Goal: Use online tool/utility: Utilize a website feature to perform a specific function

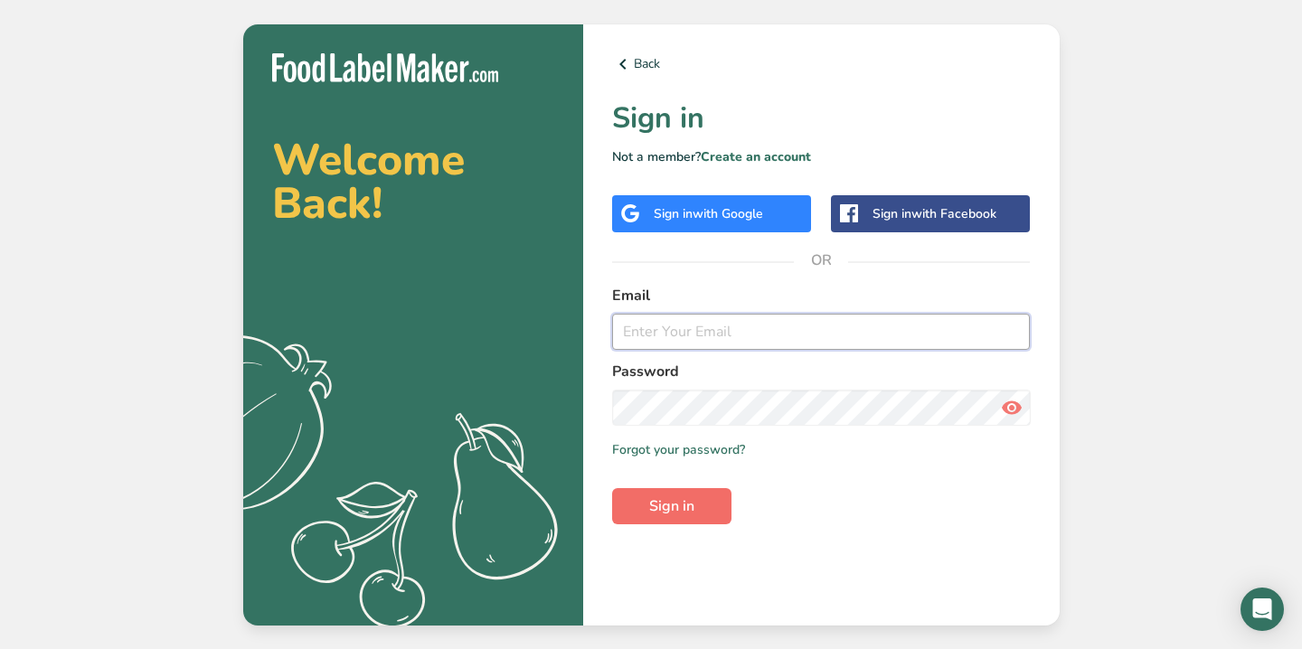
type input "[EMAIL_ADDRESS][DOMAIN_NAME]"
click at [639, 500] on button "Sign in" at bounding box center [671, 506] width 119 height 36
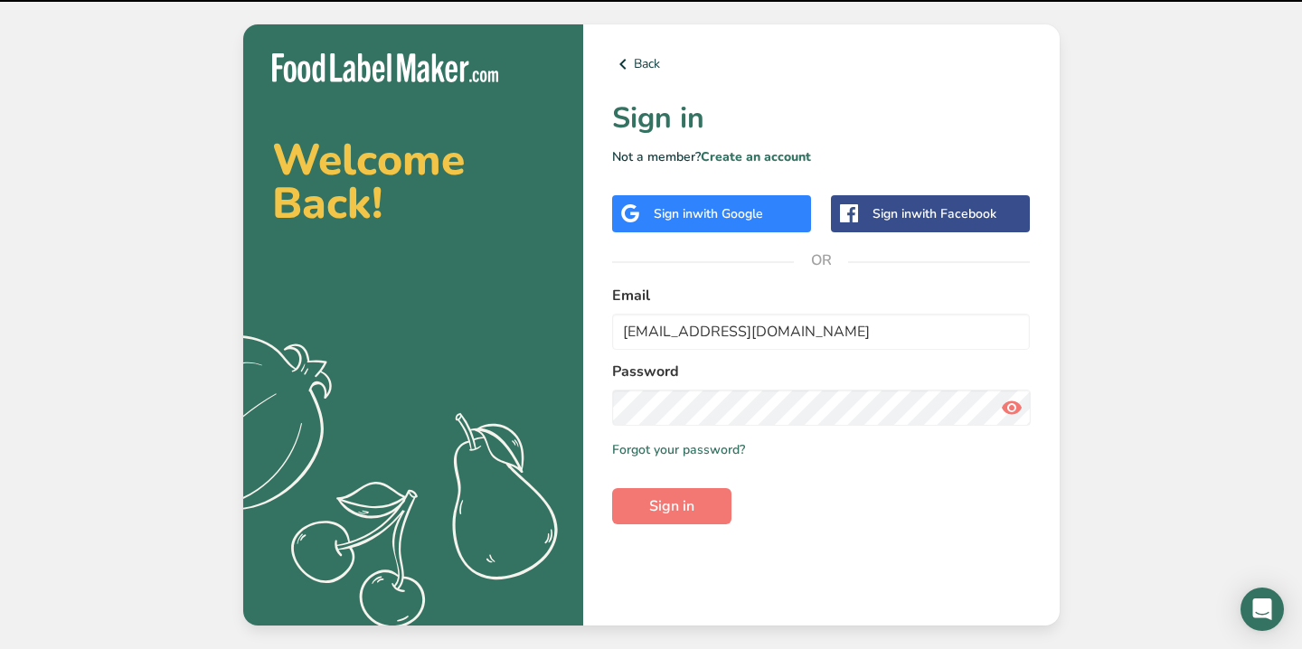
click at [0, 648] on nordpass-portal at bounding box center [0, 649] width 0 height 0
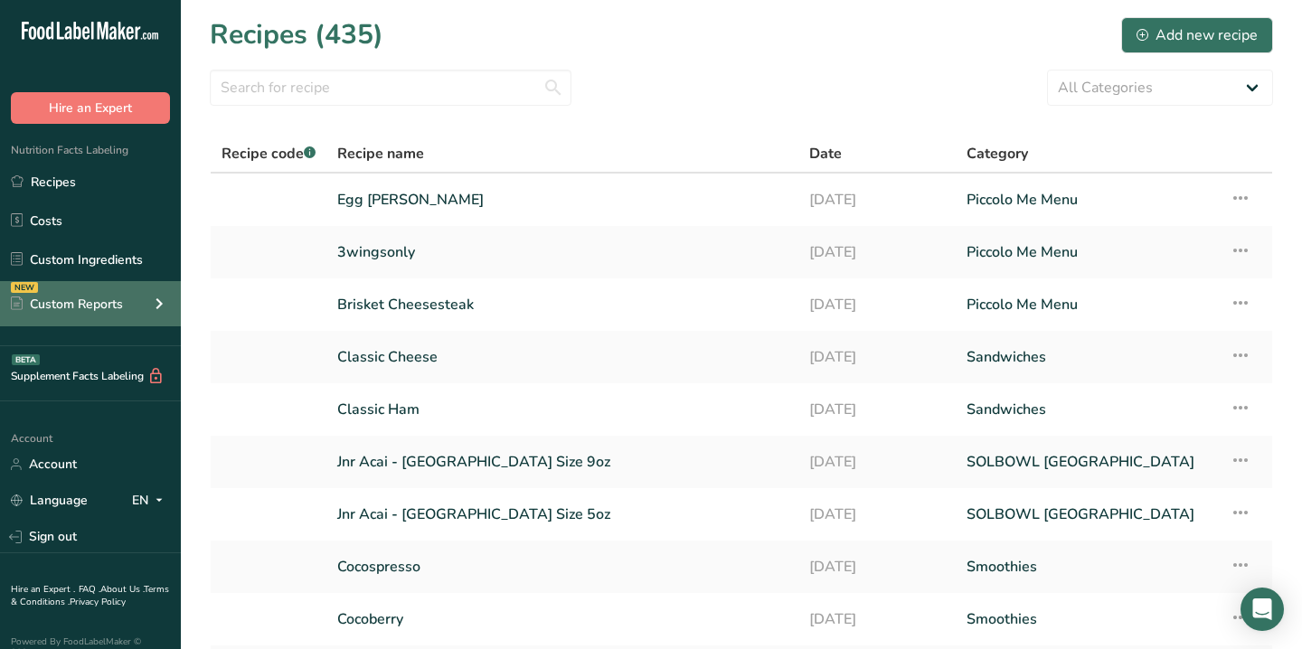
click at [95, 311] on div "Custom Reports" at bounding box center [67, 304] width 112 height 19
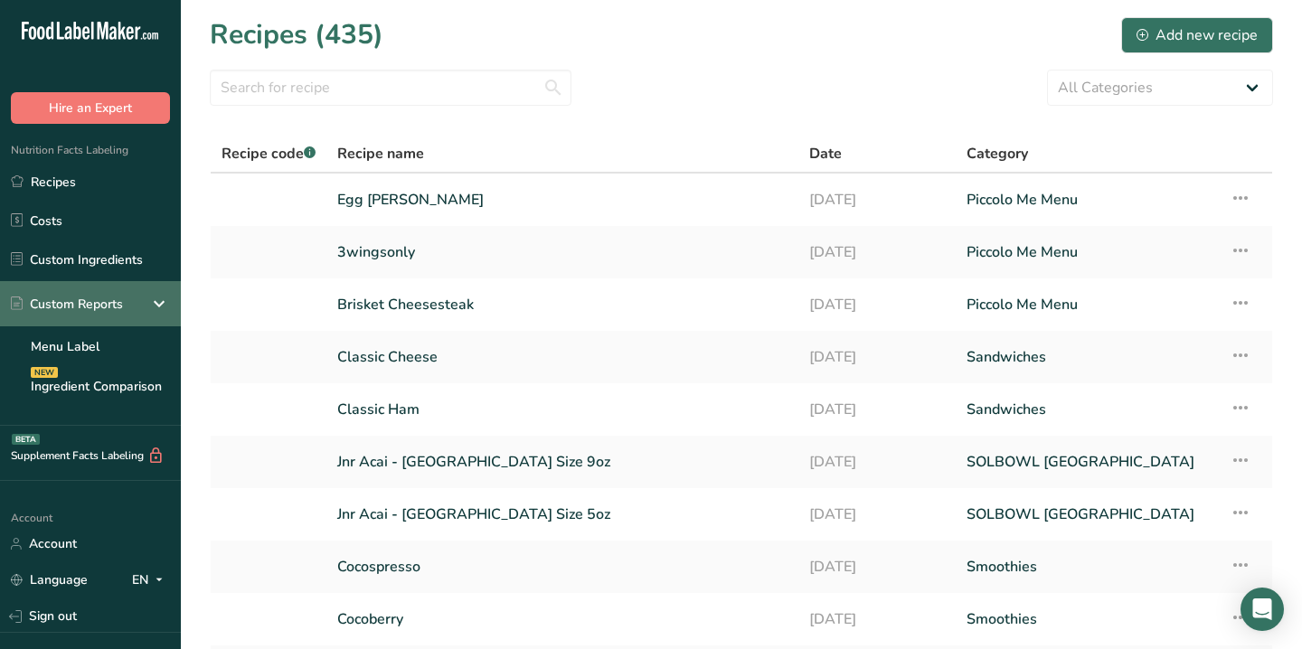
click at [95, 311] on div "Custom Reports" at bounding box center [67, 304] width 112 height 19
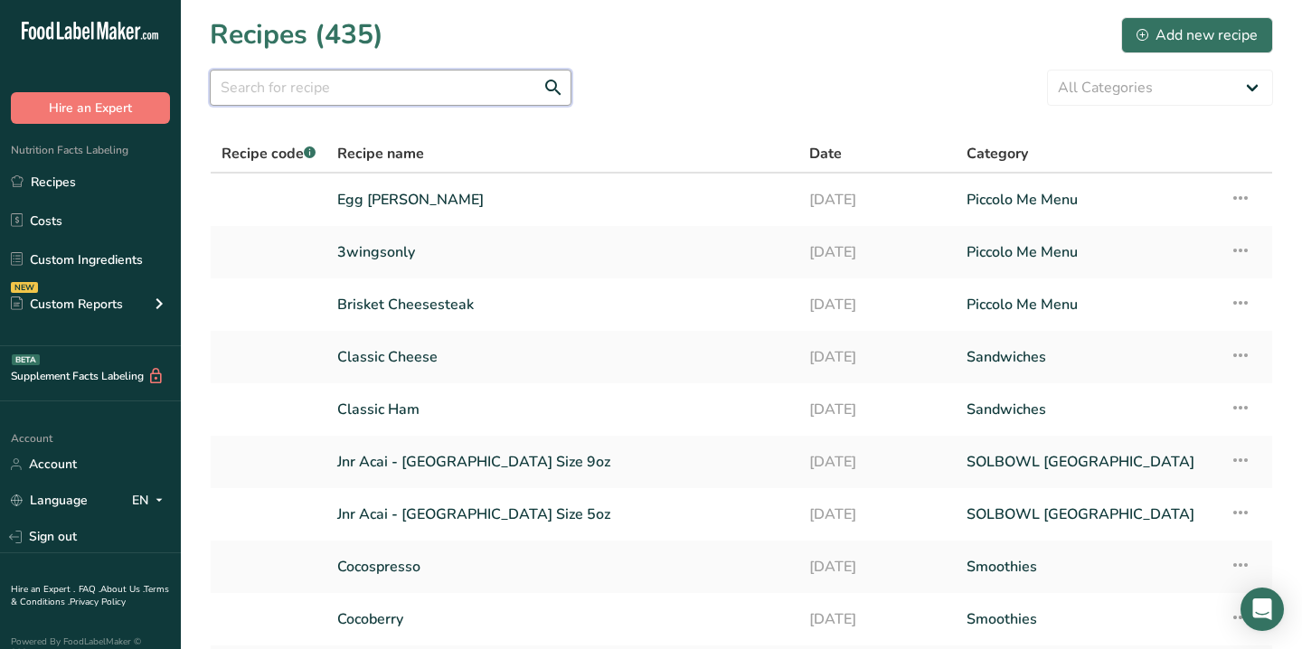
click at [280, 82] on input "text" at bounding box center [391, 88] width 362 height 36
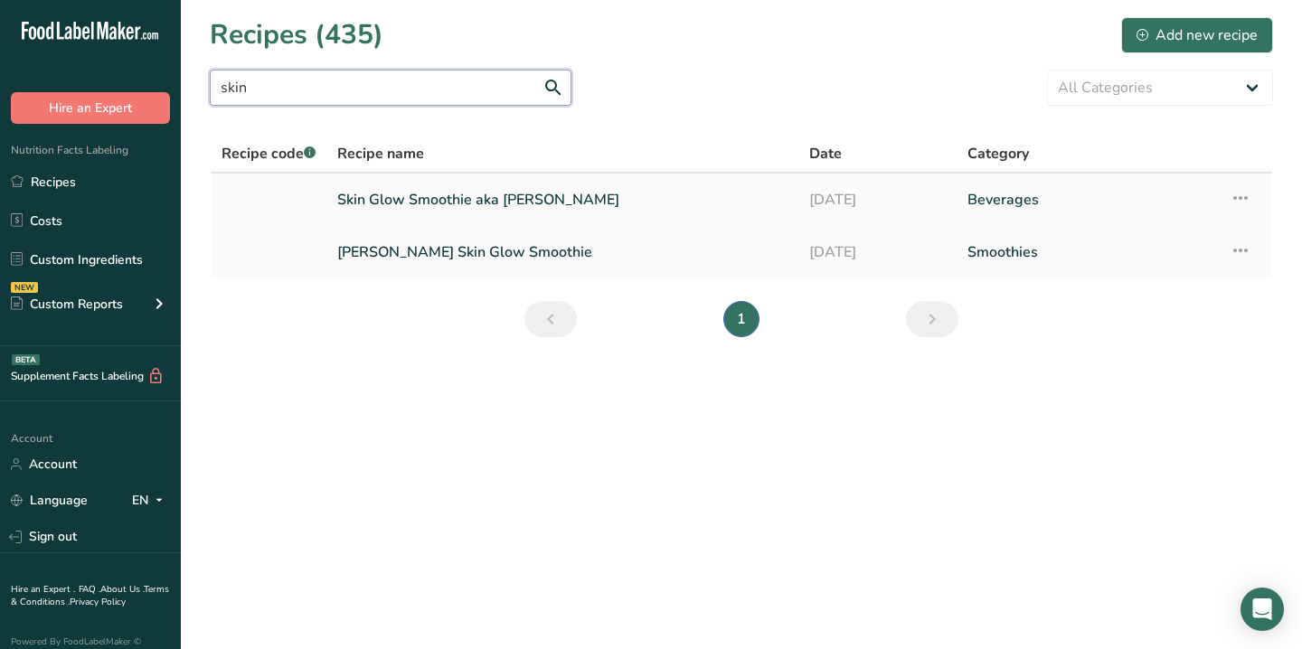
type input "skin"
click at [415, 202] on link "Skin Glow Smoothie aka [PERSON_NAME]" at bounding box center [562, 200] width 450 height 38
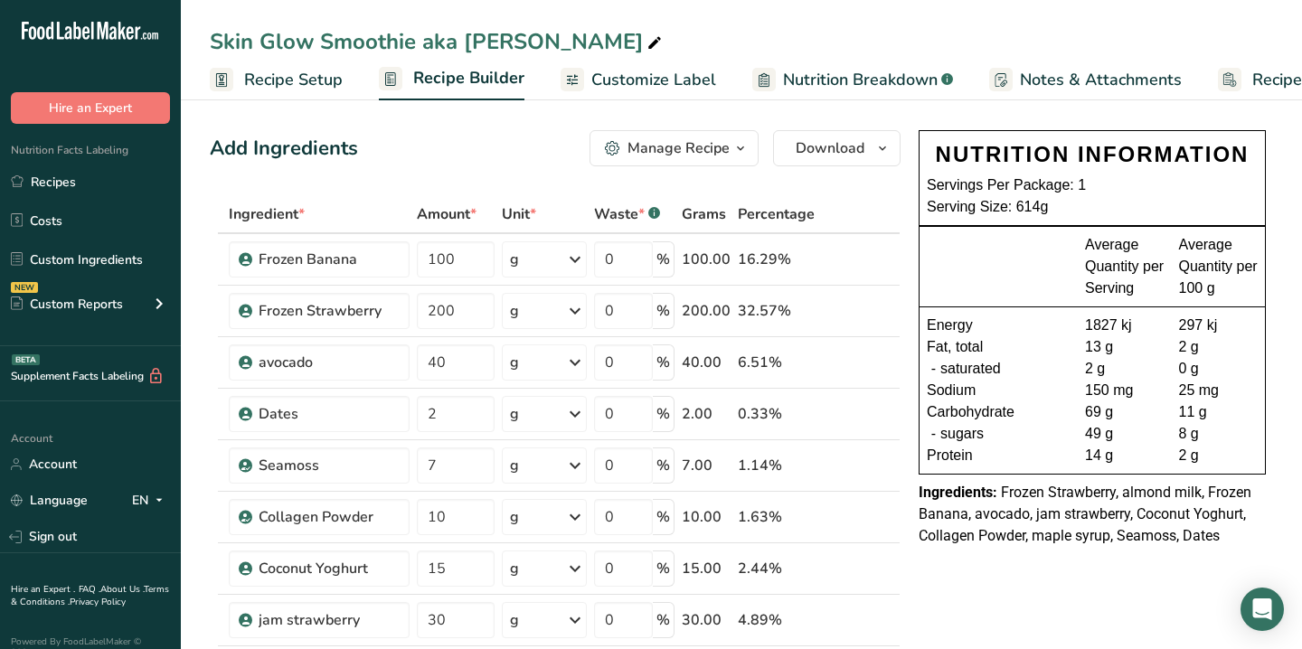
click at [1232, 72] on rect at bounding box center [1228, 79] width 23 height 23
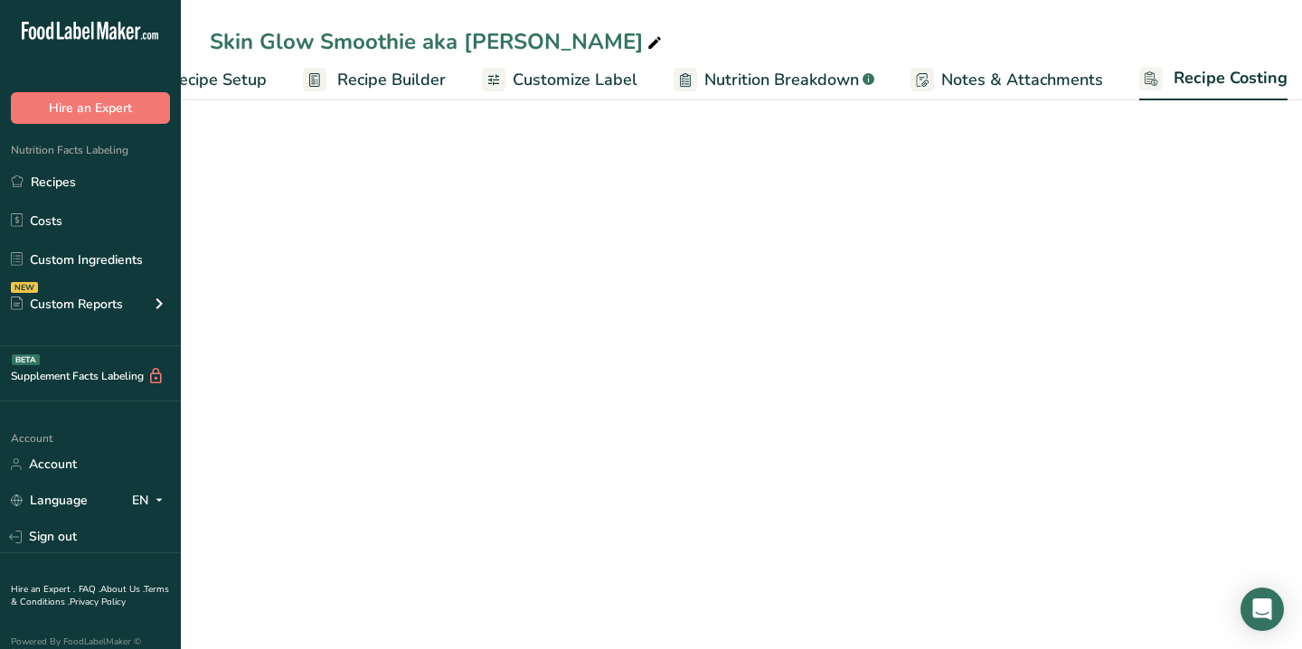
select select "1"
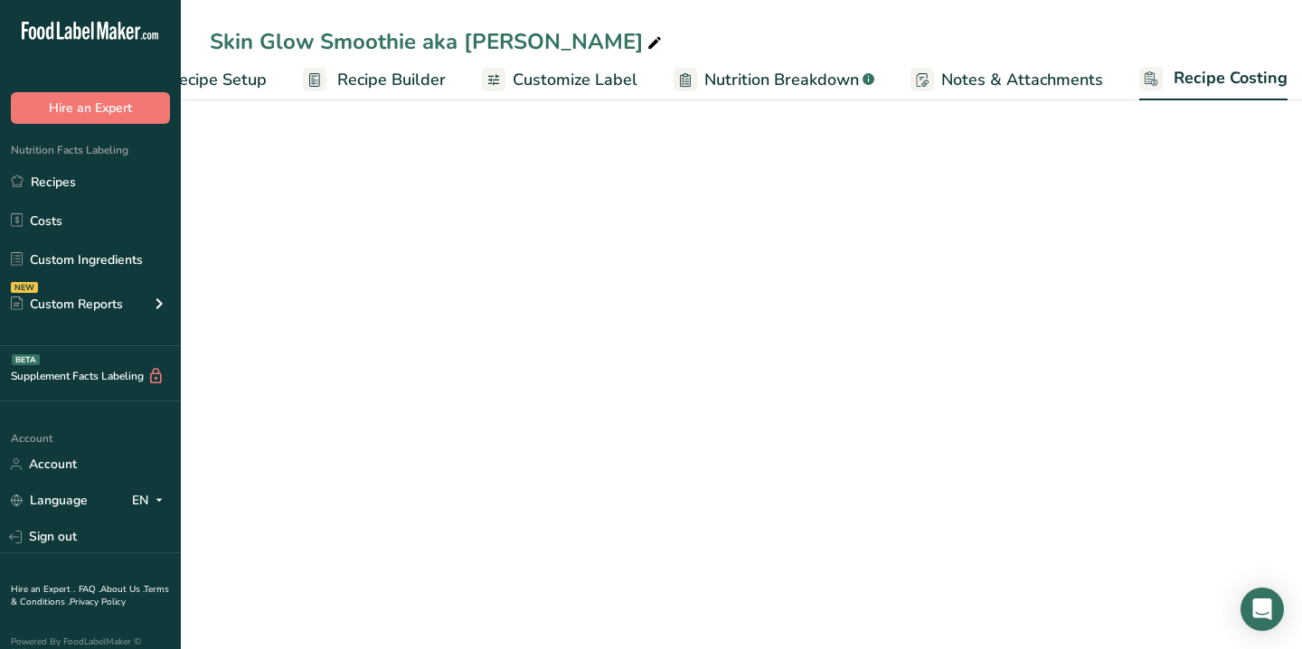
select select "1"
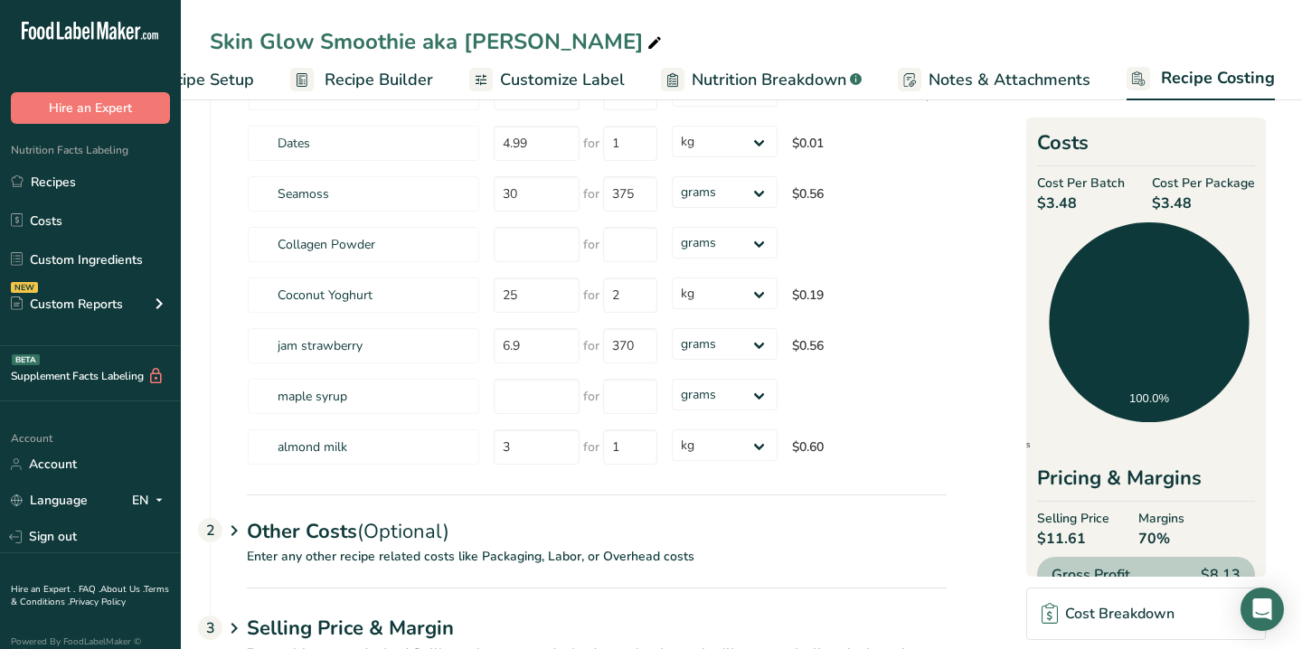
scroll to position [390, 0]
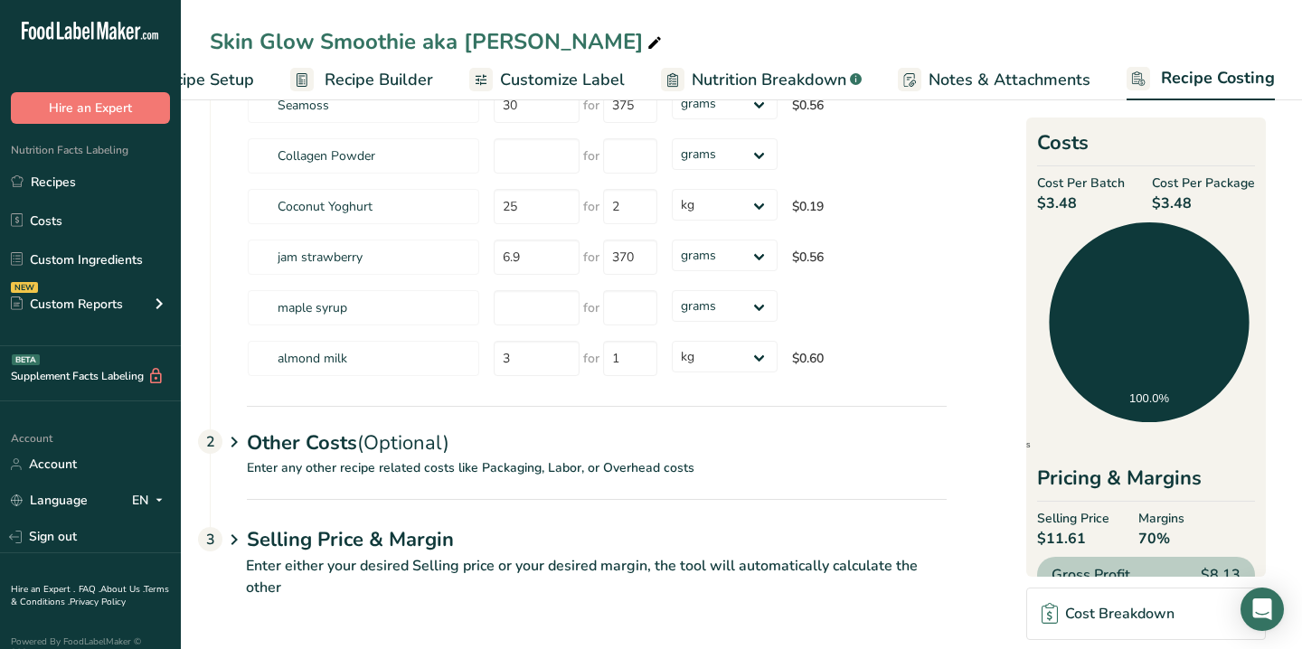
click at [331, 558] on p "Enter either your desired Selling price or your desired margin, the tool will a…" at bounding box center [578, 587] width 737 height 65
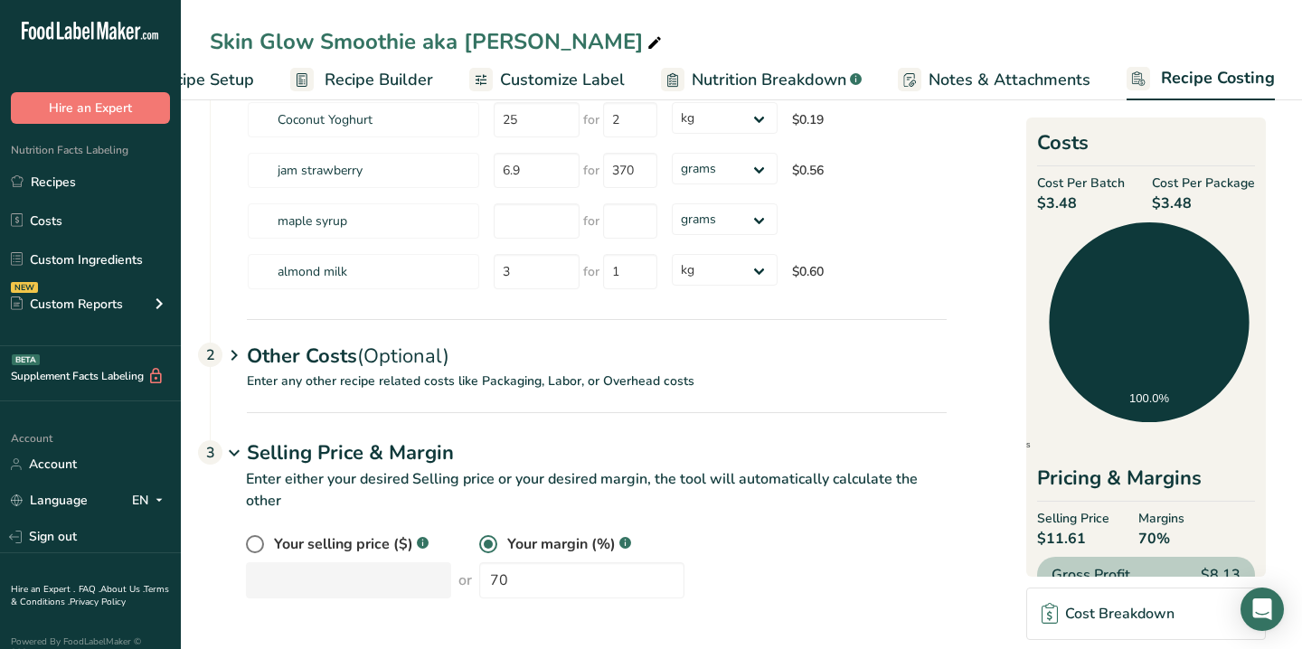
click at [317, 536] on span "Your selling price ($)" at bounding box center [343, 544] width 139 height 22
click at [258, 539] on input "radio" at bounding box center [252, 545] width 12 height 12
radio input "true"
radio input "false"
click at [309, 578] on input "number" at bounding box center [348, 580] width 205 height 36
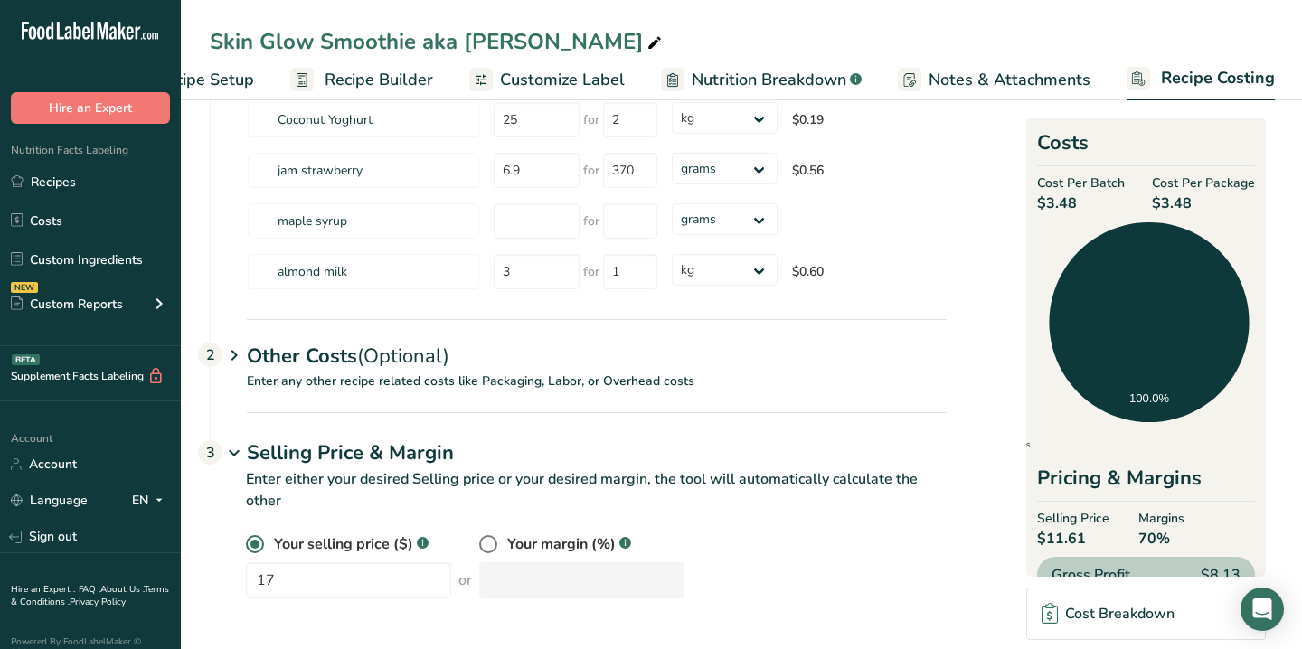
click at [372, 525] on p "Enter either your desired Selling price or your desired margin, the tool will a…" at bounding box center [578, 500] width 737 height 65
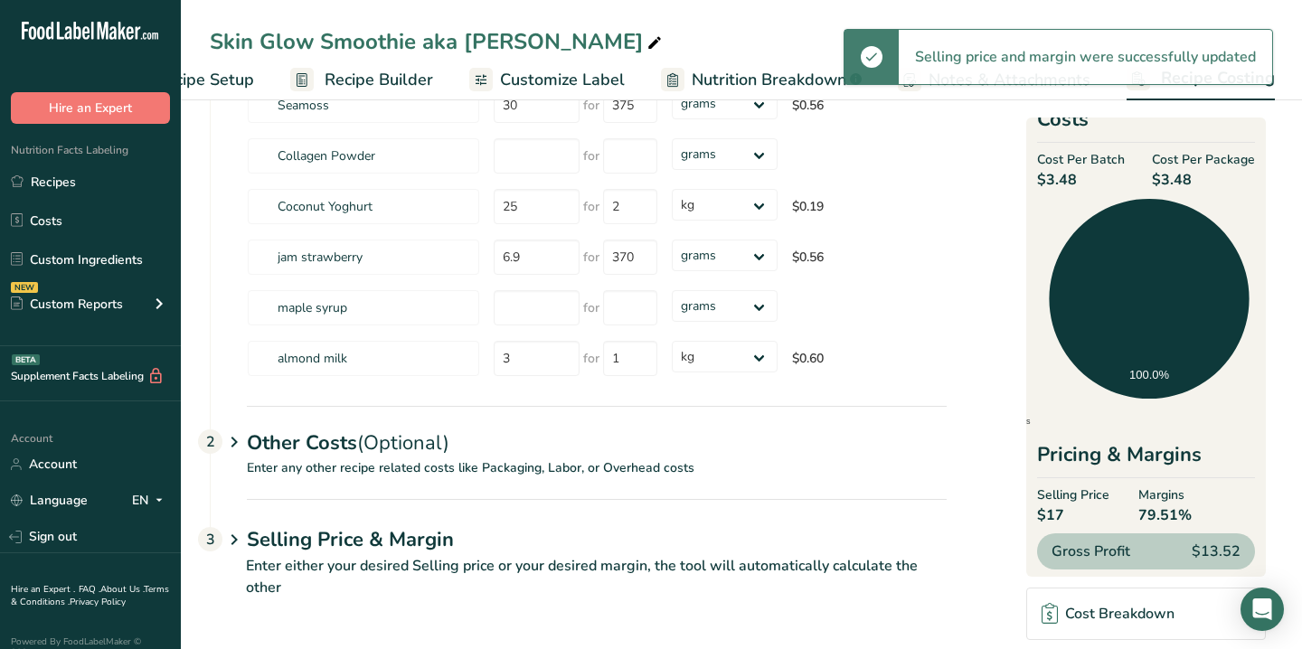
scroll to position [30, 0]
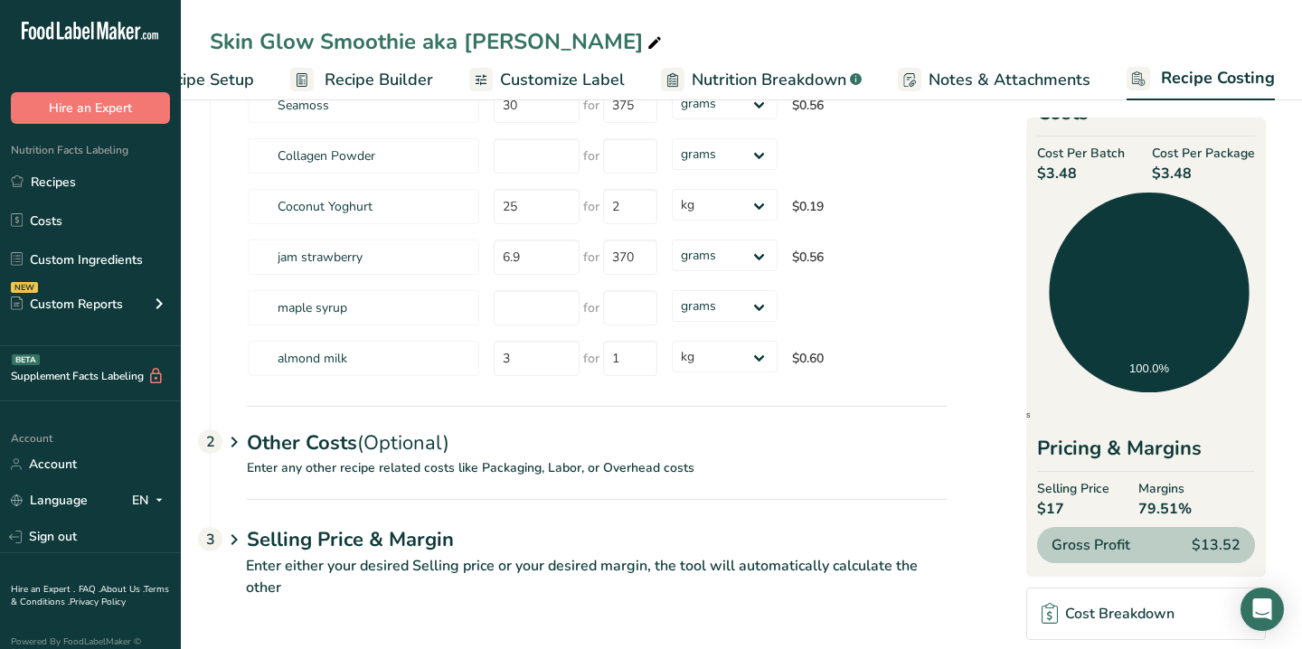
click at [420, 529] on h1 "Selling Price & Margin" at bounding box center [597, 540] width 700 height 30
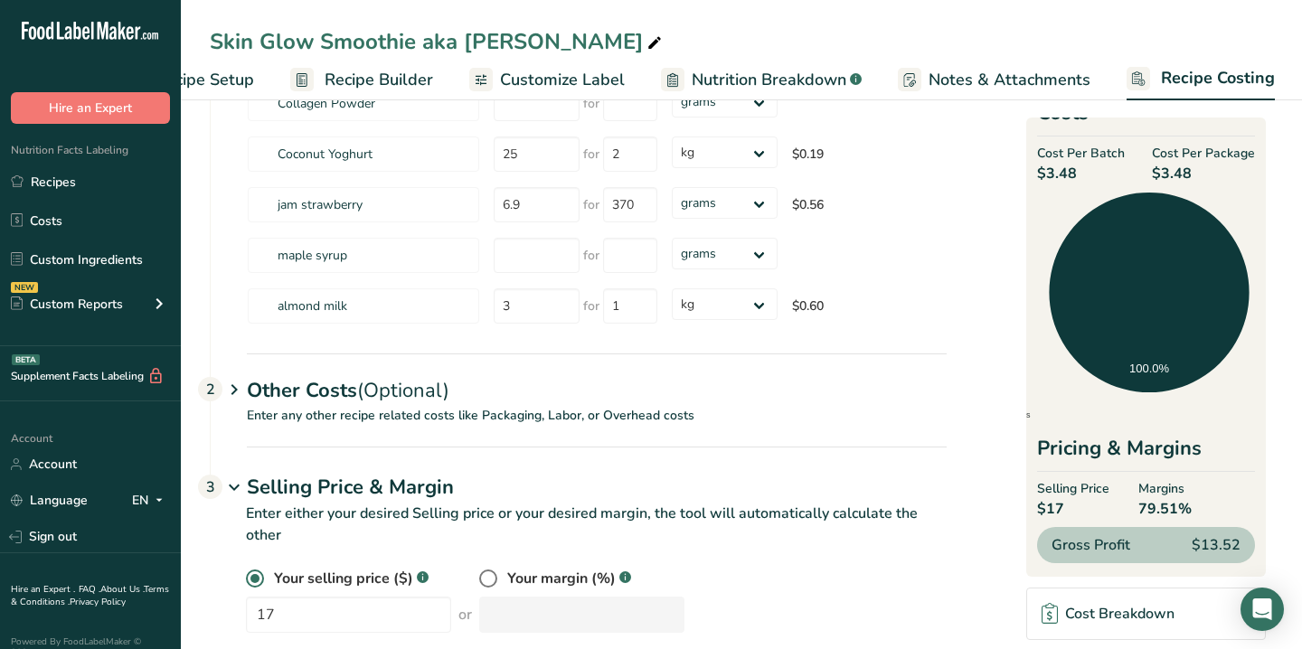
scroll to position [477, 0]
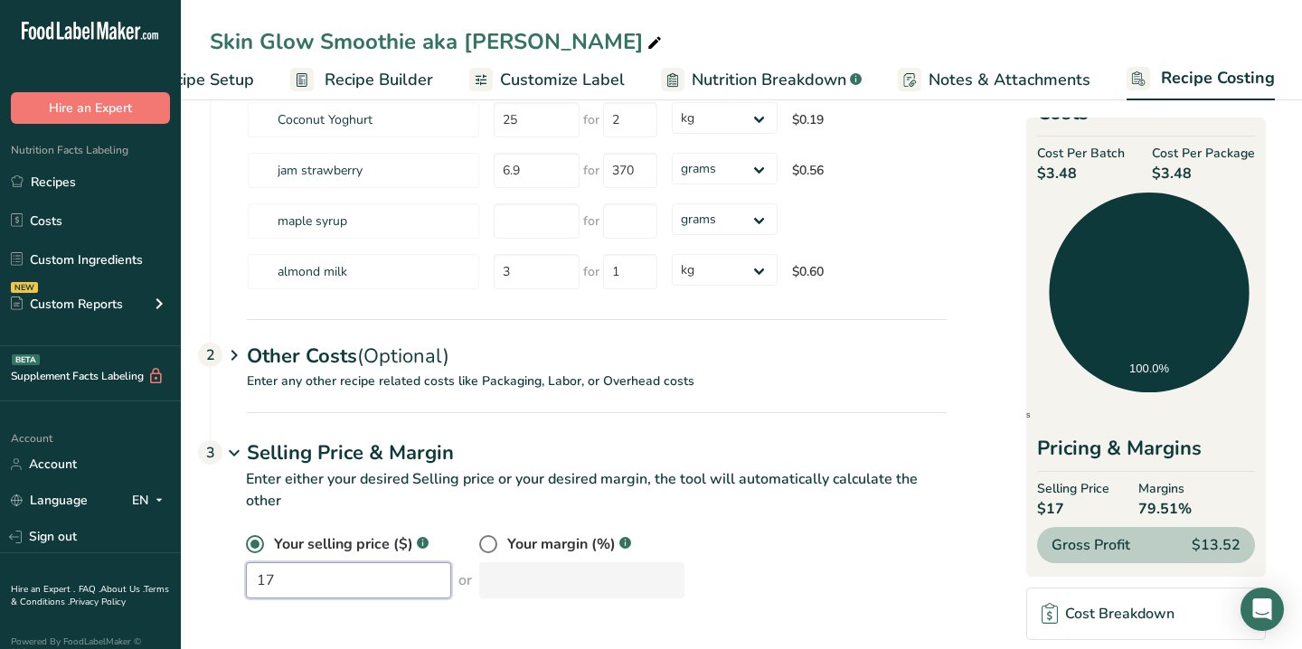
click at [343, 579] on input "17" at bounding box center [348, 580] width 205 height 36
type input "14.9"
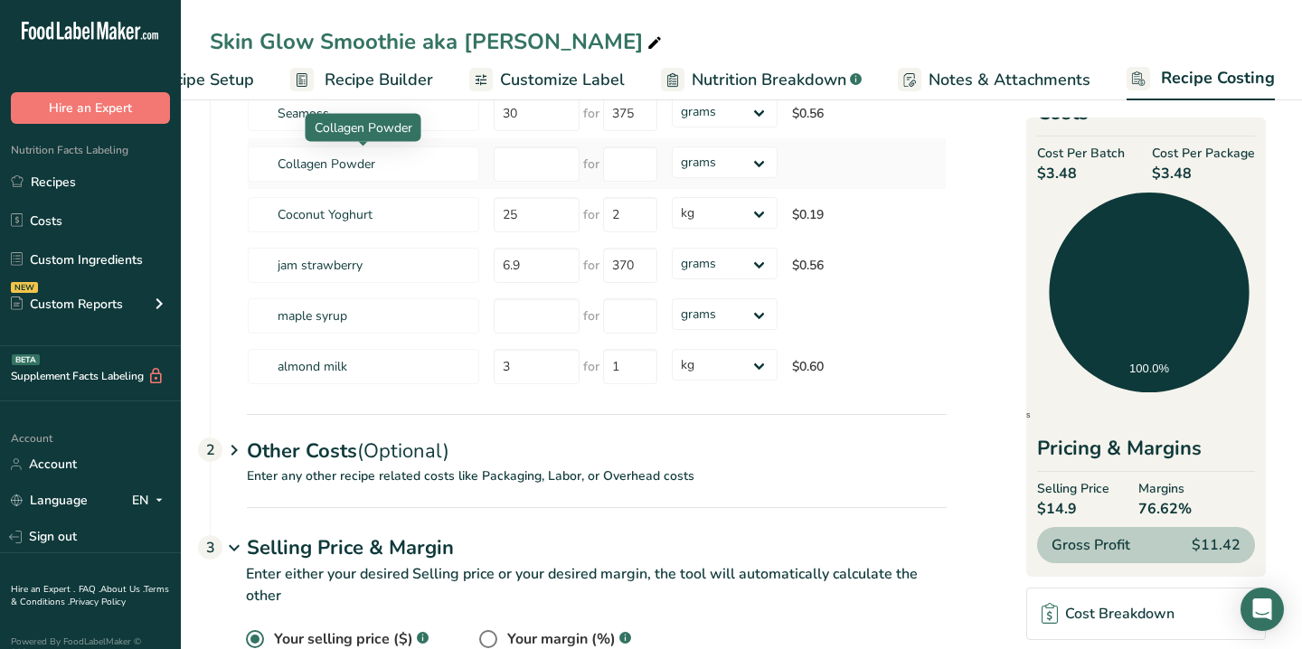
scroll to position [0, 0]
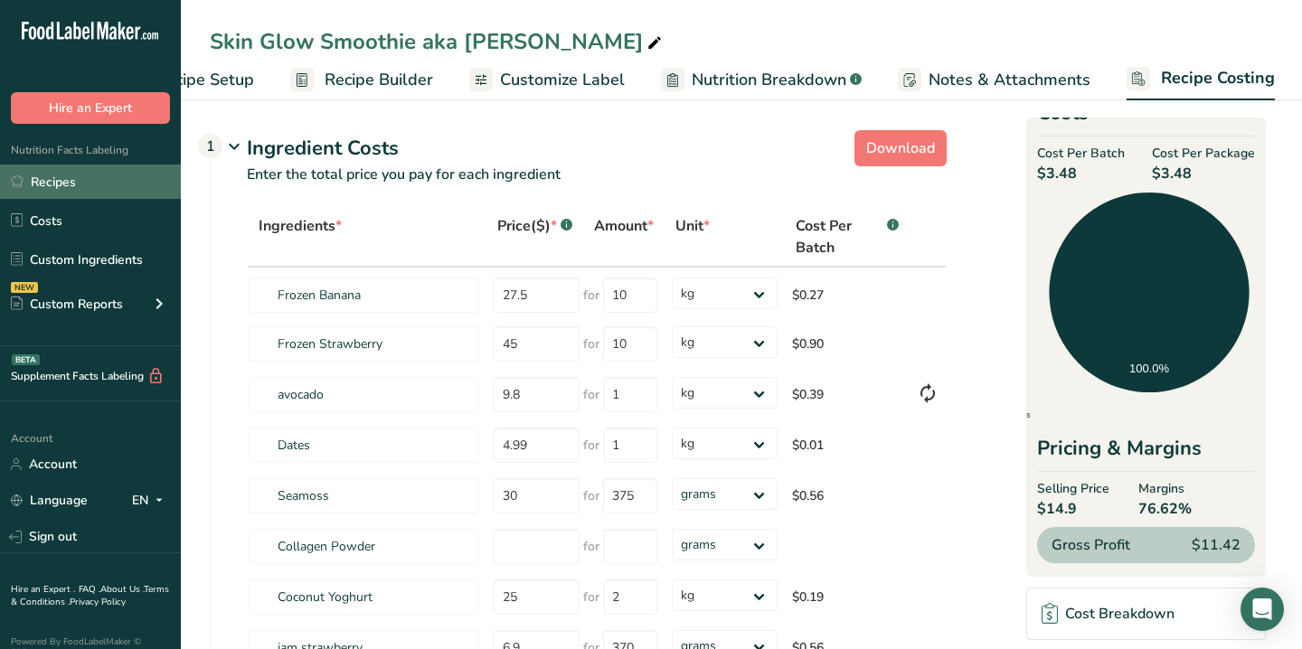
click at [45, 183] on link "Recipes" at bounding box center [90, 181] width 181 height 34
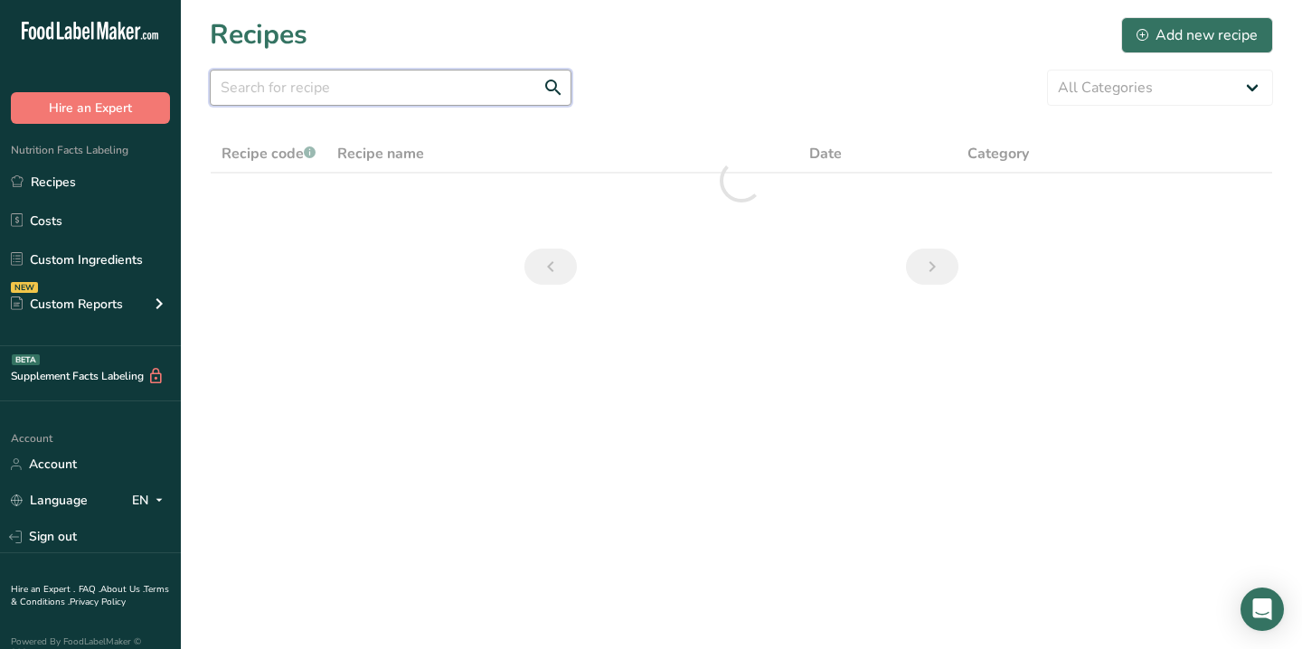
click at [362, 82] on input "text" at bounding box center [391, 88] width 362 height 36
type input "[PERSON_NAME] colada"
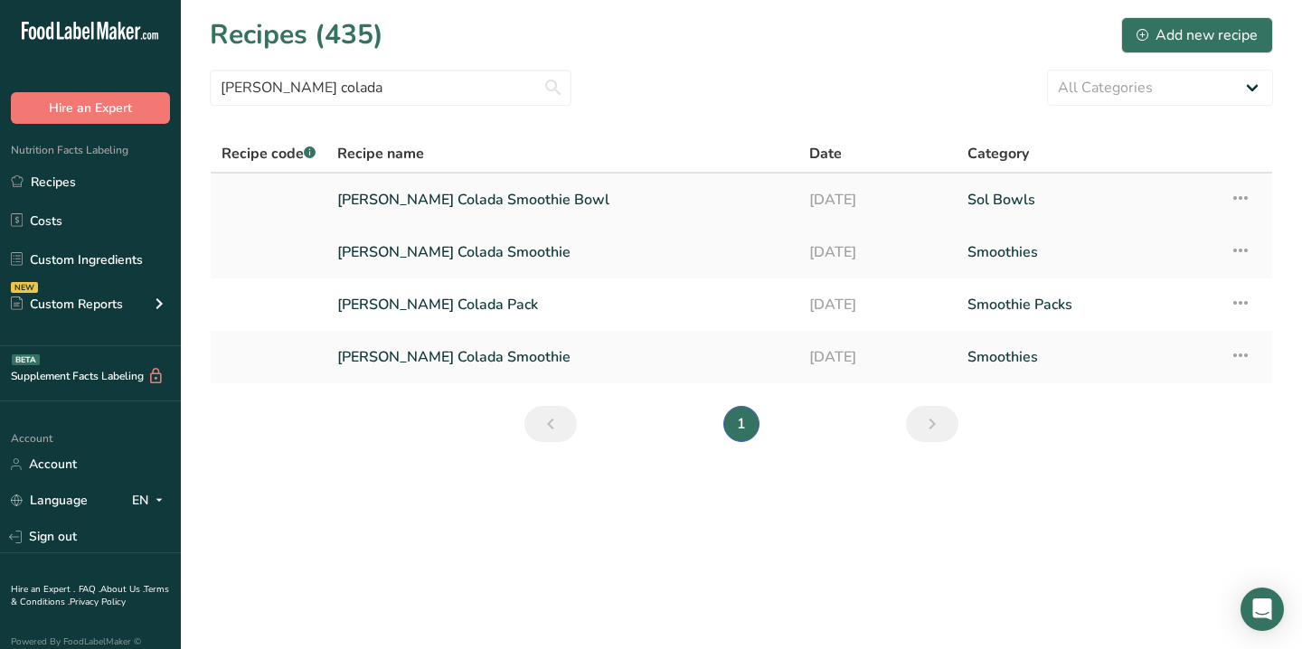
click at [503, 181] on link "[PERSON_NAME] Colada Smoothie Bowl" at bounding box center [562, 200] width 450 height 38
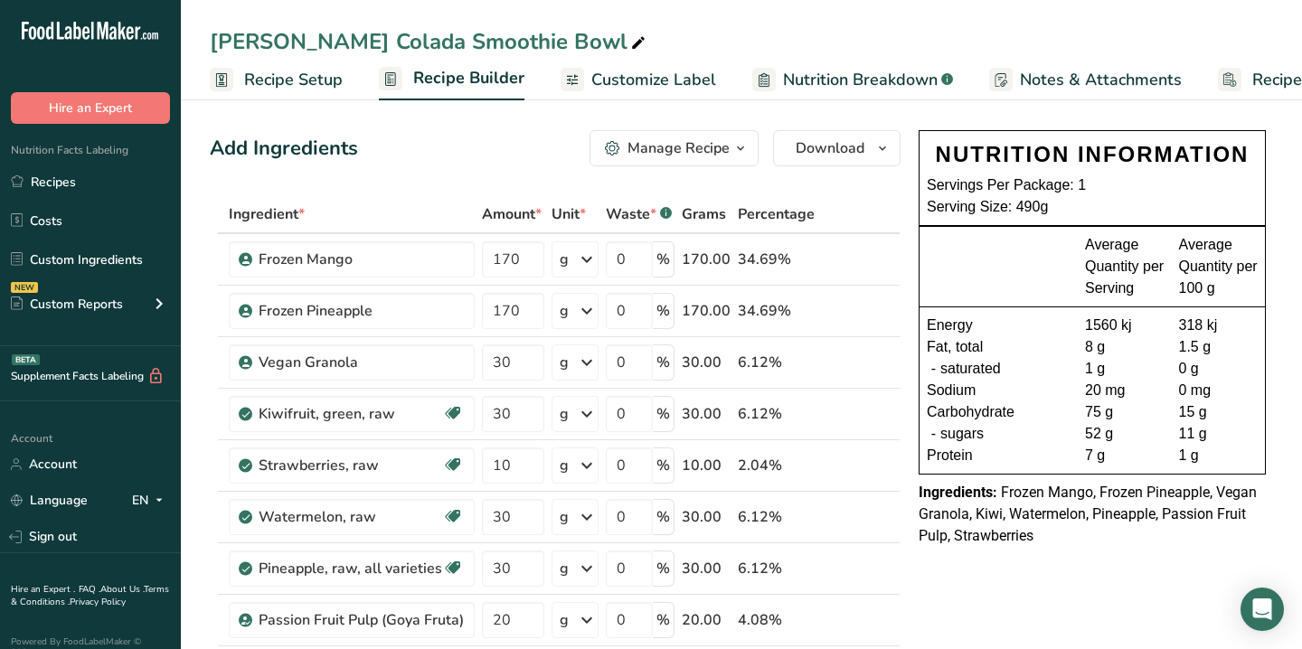
click at [1258, 89] on span "Recipe Costing" at bounding box center [1307, 80] width 110 height 24
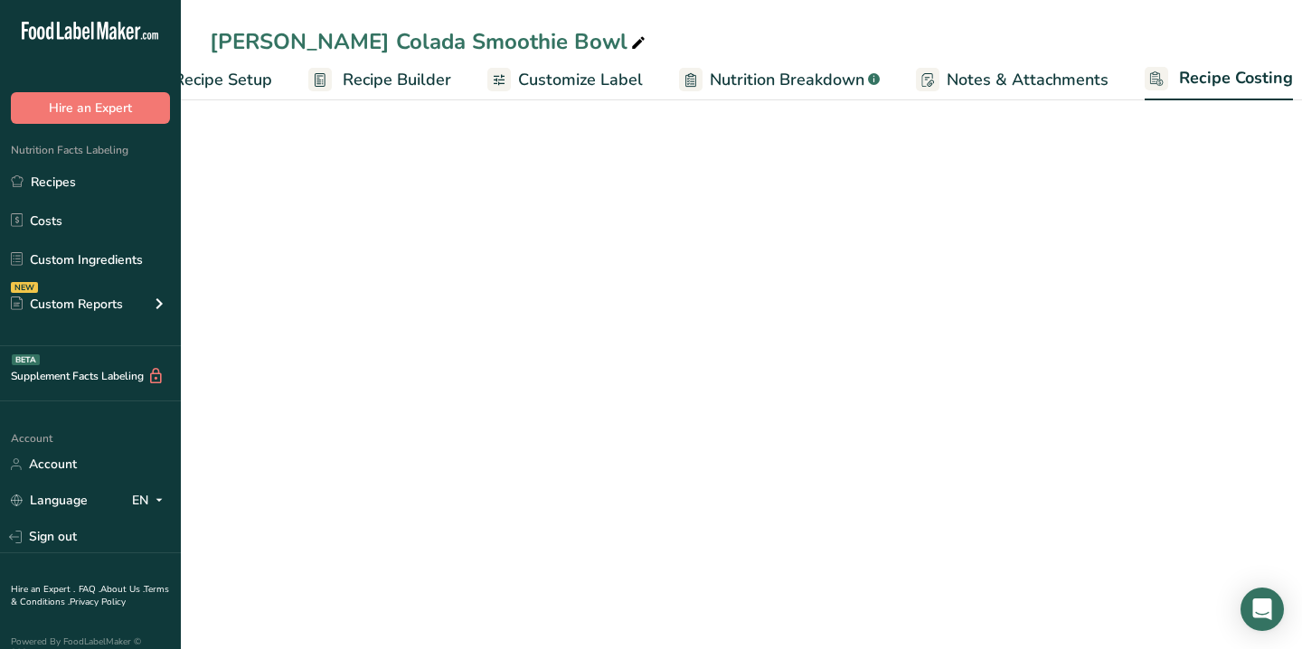
select select "1"
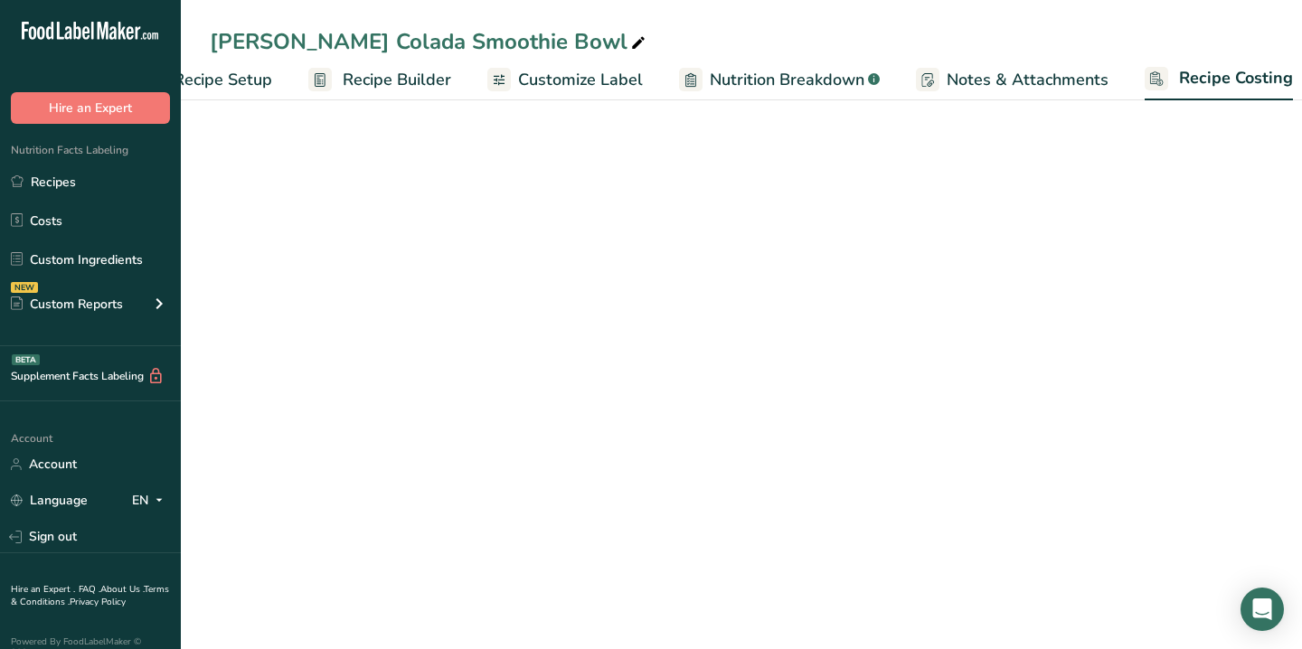
select select "1"
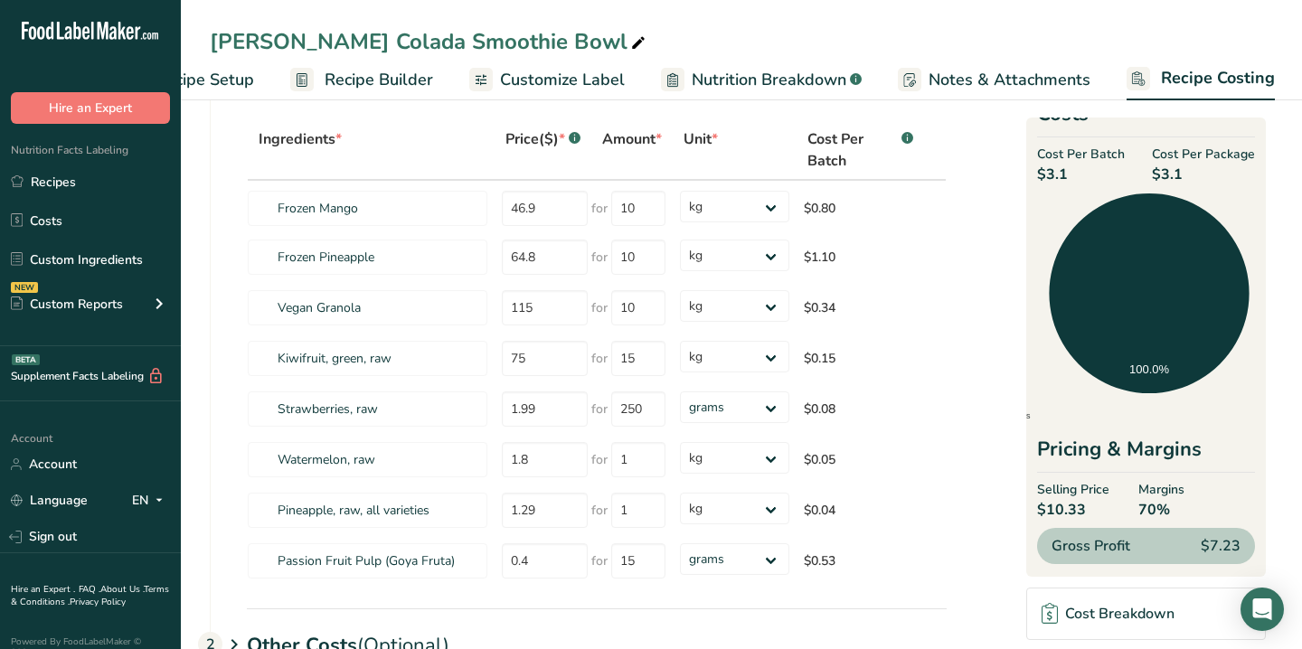
scroll to position [89, 0]
